Goal: Navigation & Orientation: Find specific page/section

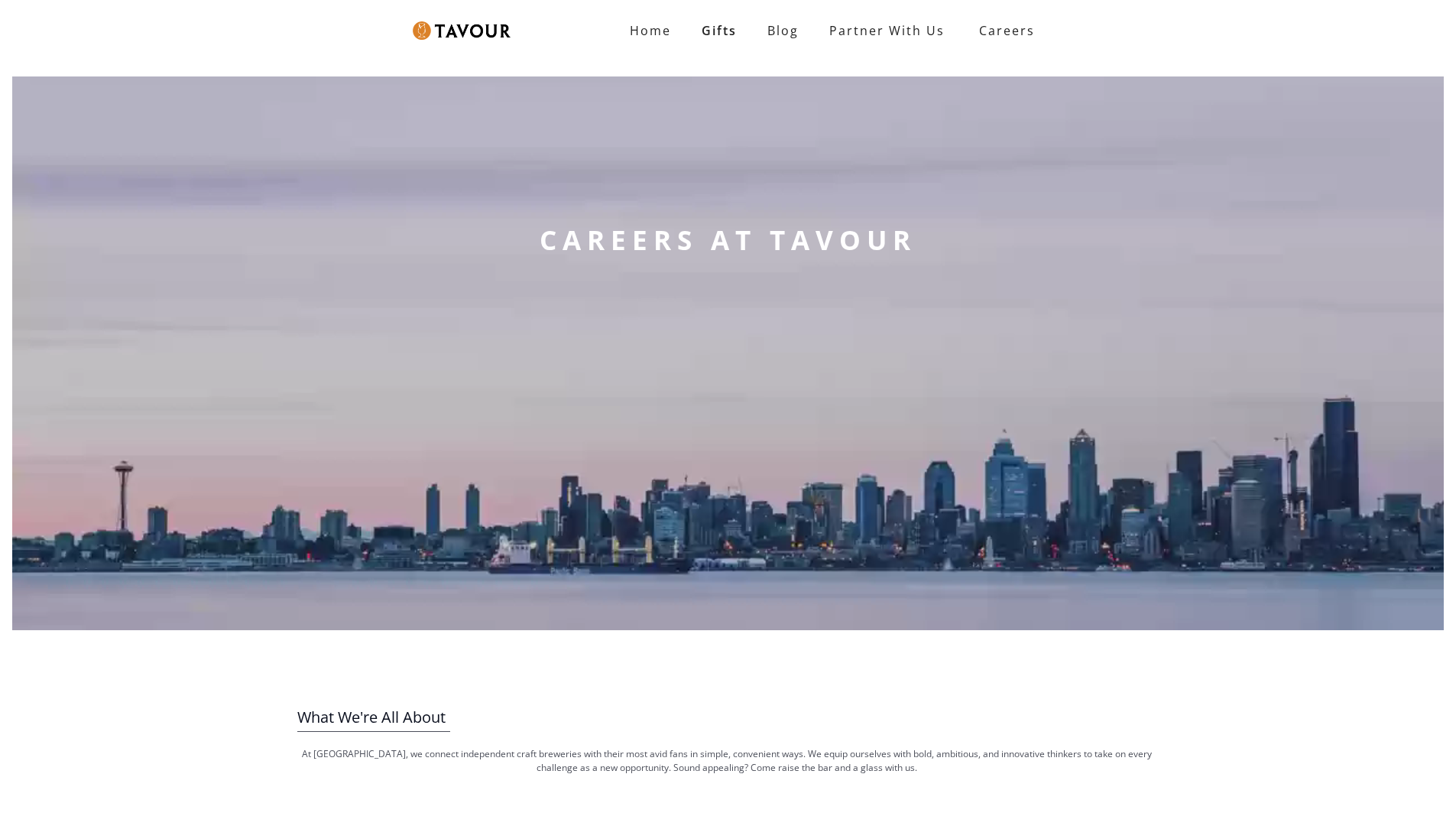
click at [784, 30] on link "Blog" at bounding box center [783, 30] width 62 height 30
